Goal: Navigation & Orientation: Find specific page/section

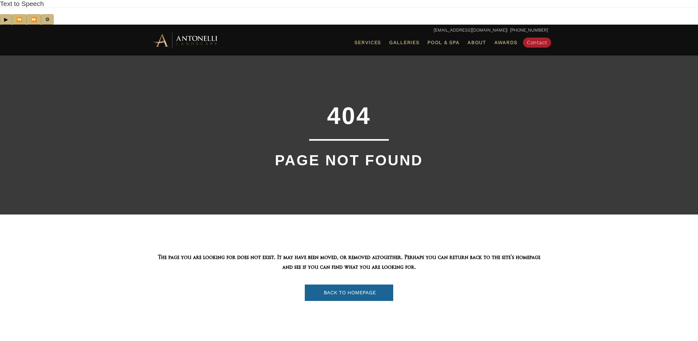
click at [202, 32] on img at bounding box center [184, 40] width 69 height 17
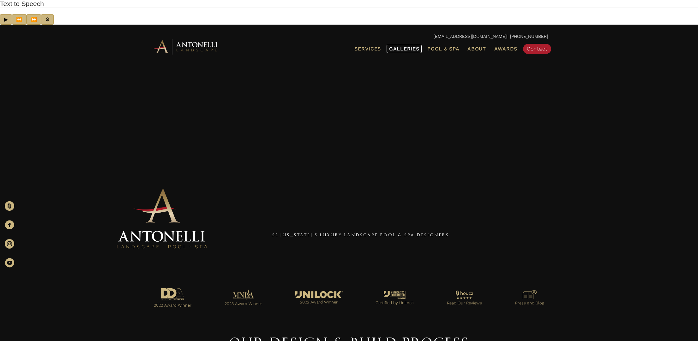
click at [404, 46] on span "Galleries" at bounding box center [404, 49] width 30 height 6
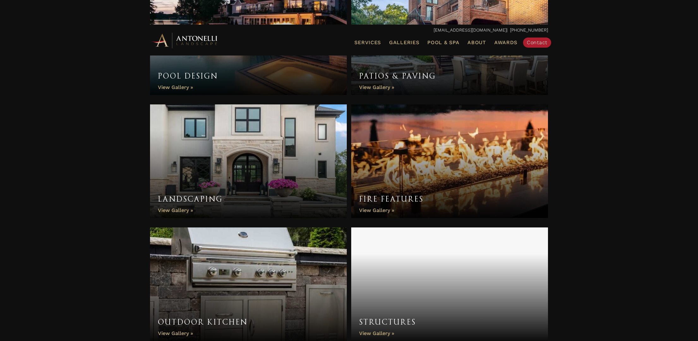
scroll to position [464, 0]
